Goal: Register for event/course

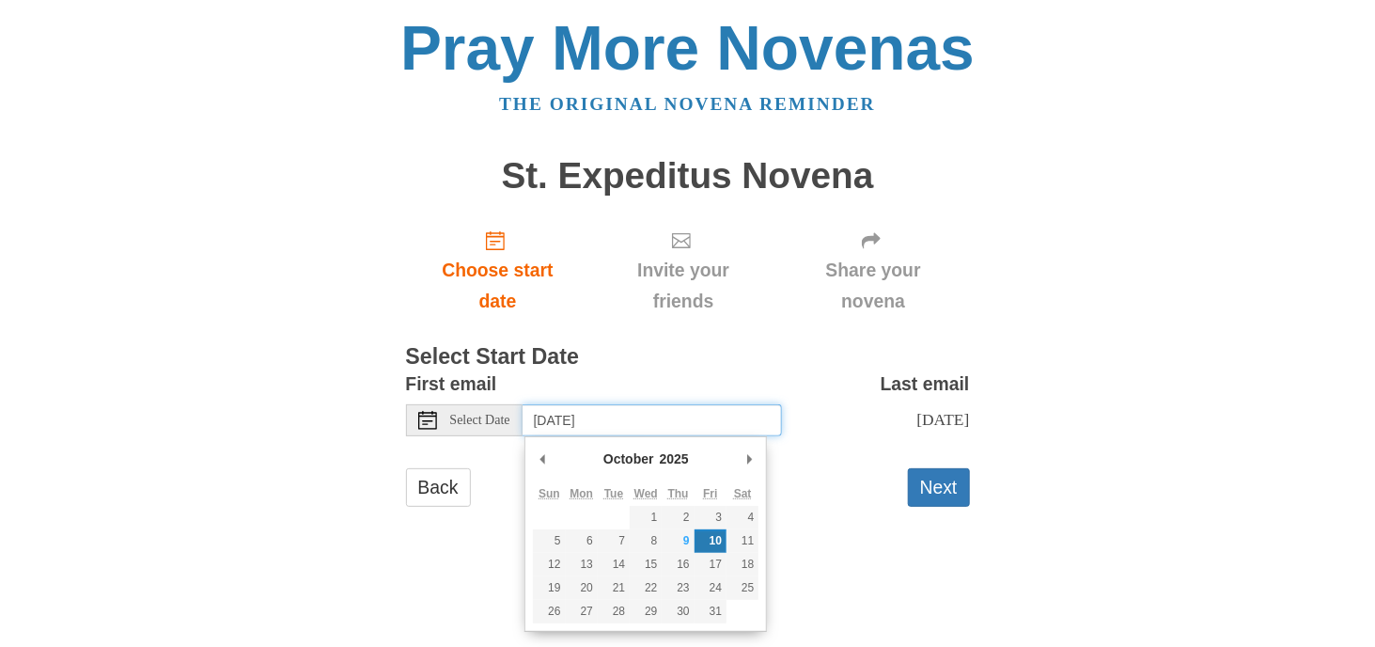
click at [668, 422] on input "Friday, October 10th" at bounding box center [652, 420] width 259 height 32
type input "Thursday, October 9th"
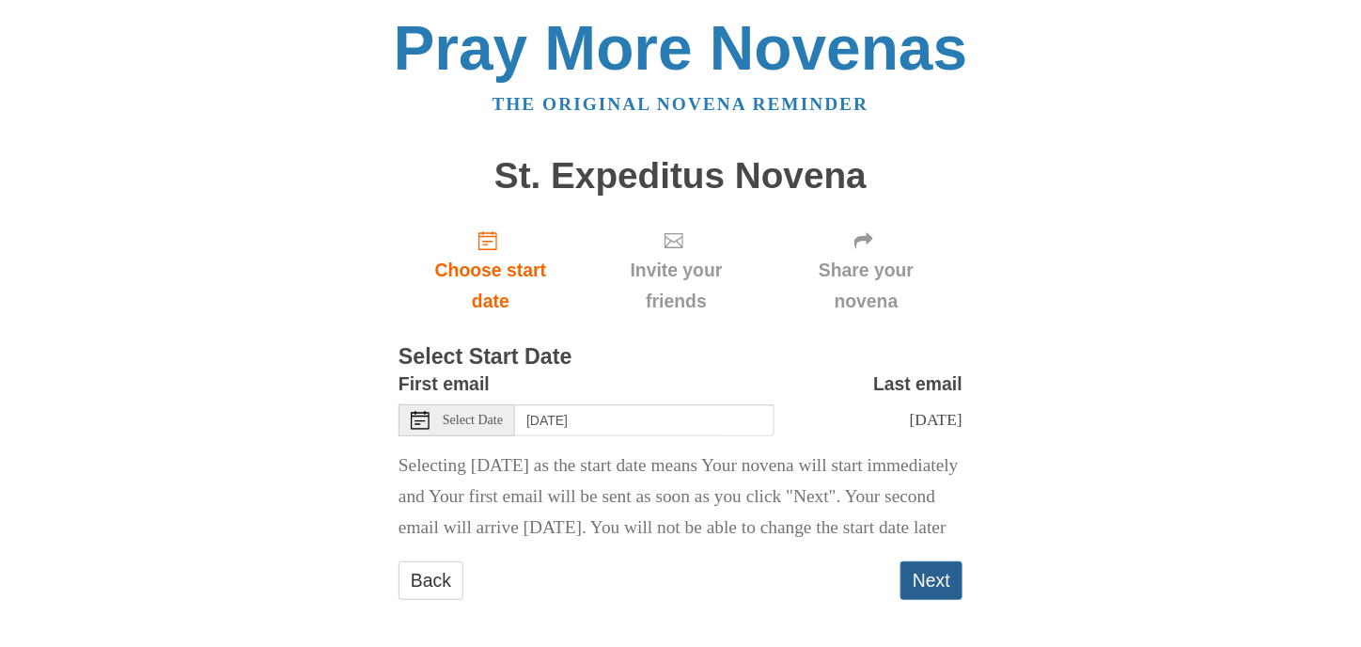
click at [933, 600] on button "Next" at bounding box center [931, 580] width 62 height 39
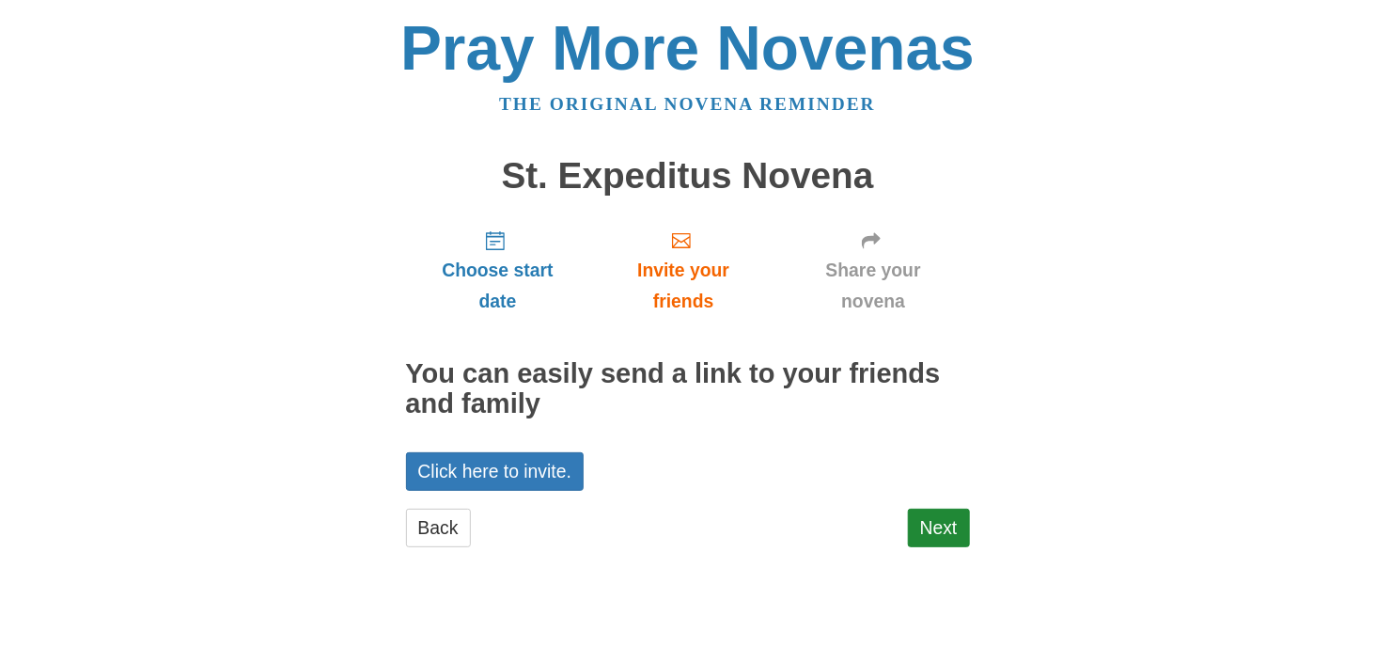
click at [1374, 387] on body "Pray More Novenas The original novena reminder St. Expeditus Novena Choose star…" at bounding box center [687, 300] width 1375 height 601
